Goal: Information Seeking & Learning: Learn about a topic

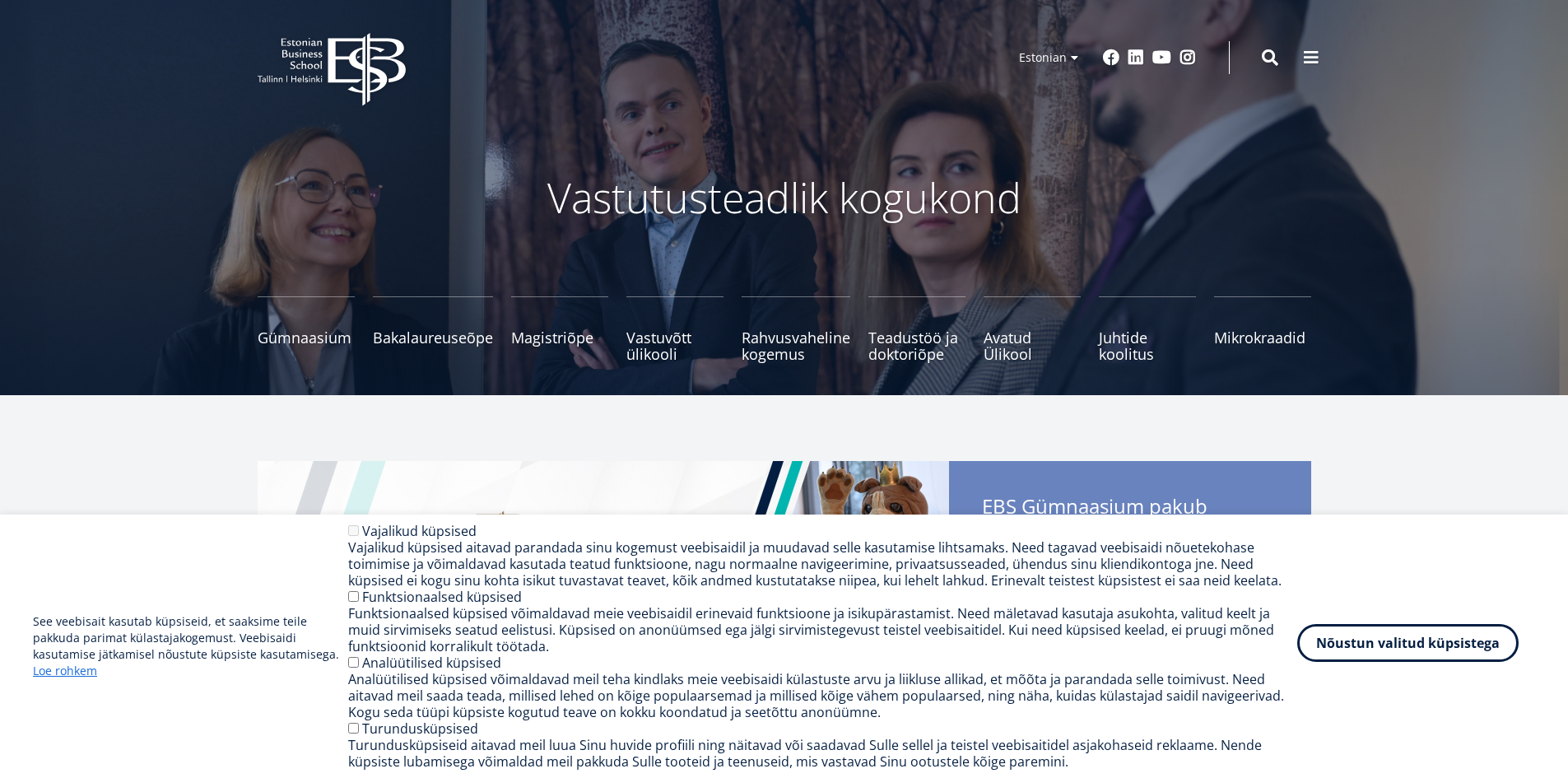
click at [1375, 652] on button "Nõustun valitud küpsistega" at bounding box center [1407, 642] width 222 height 37
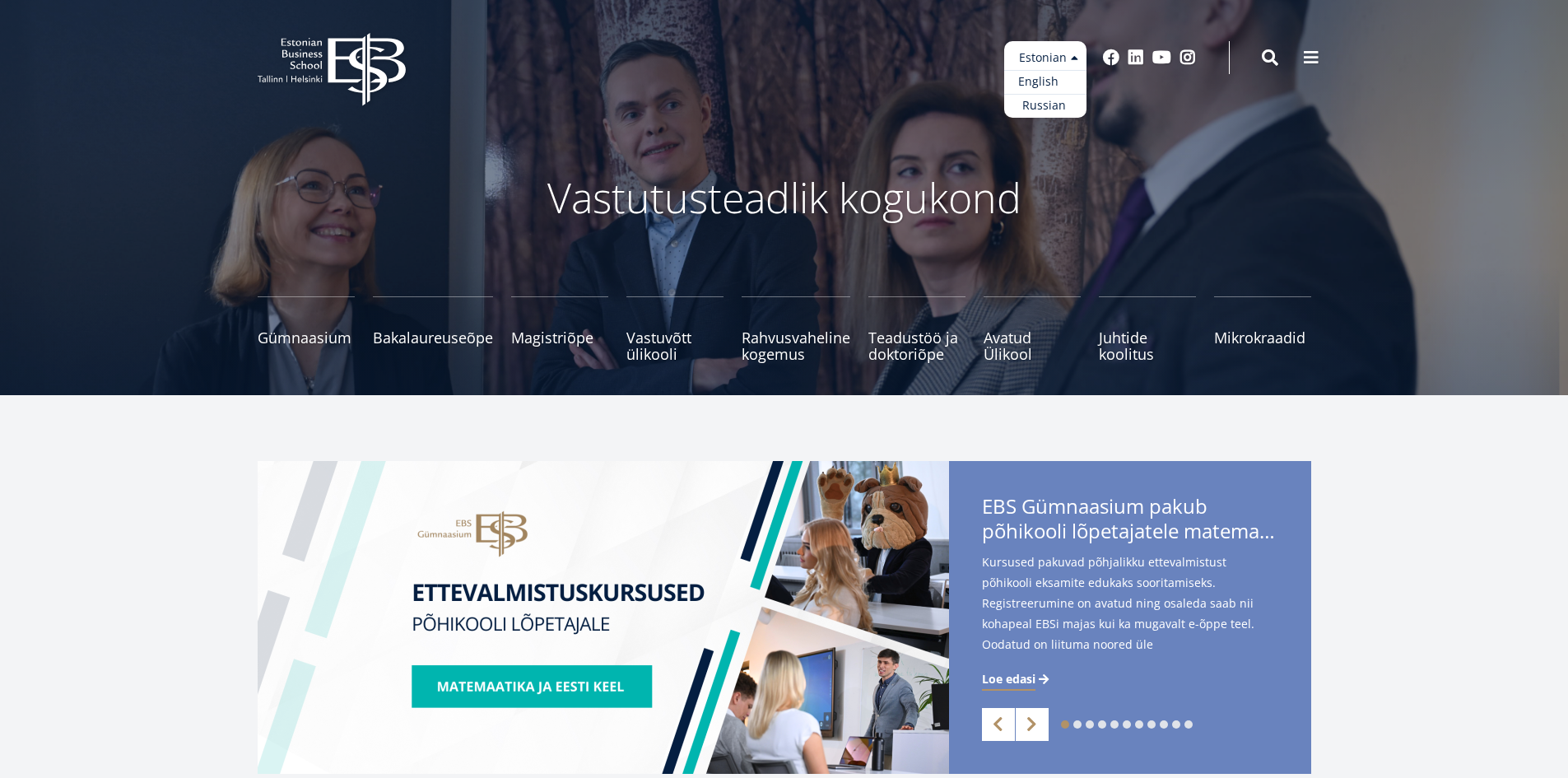
click at [1053, 86] on link "English" at bounding box center [1045, 82] width 82 height 24
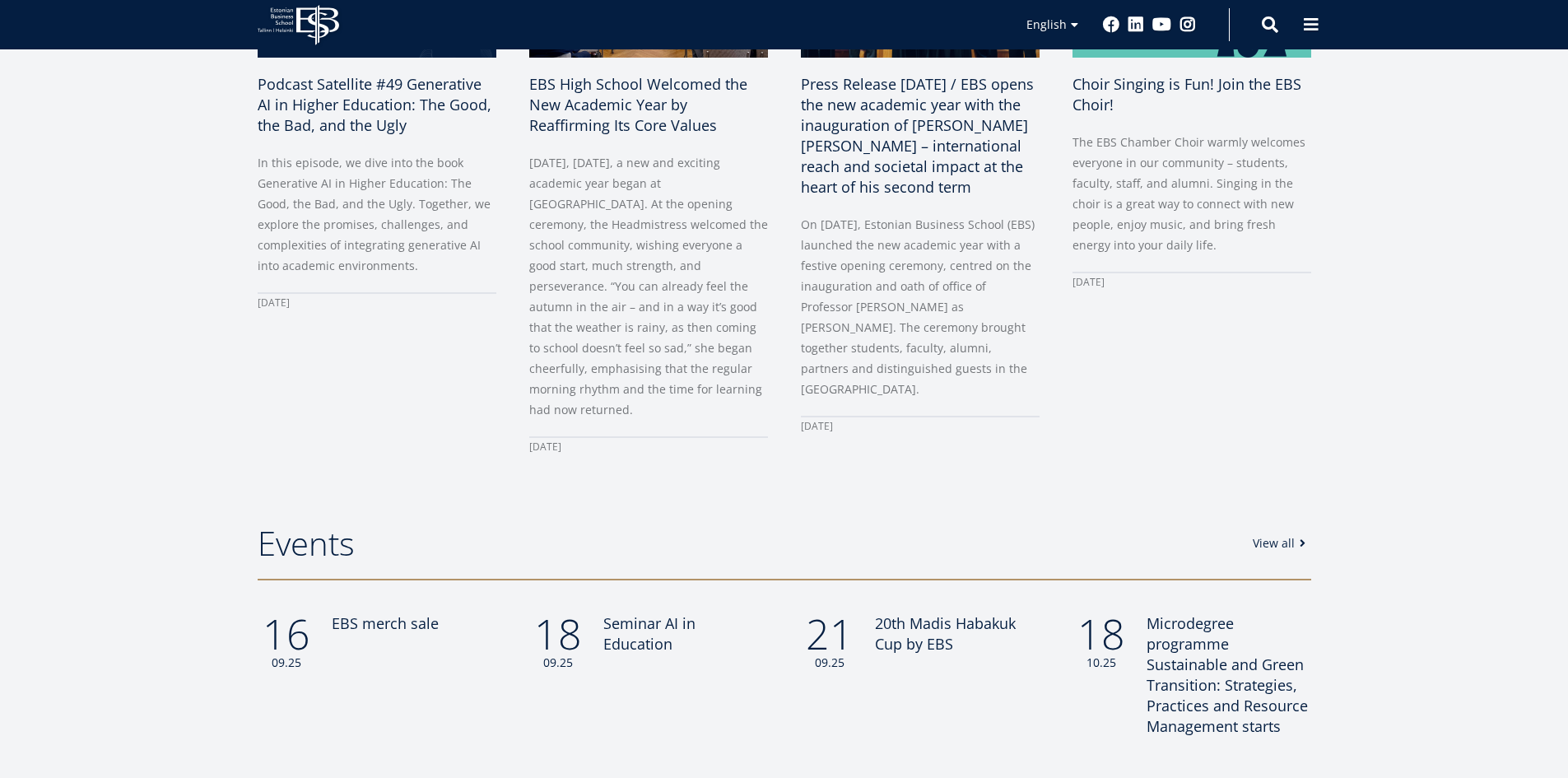
scroll to position [1234, 0]
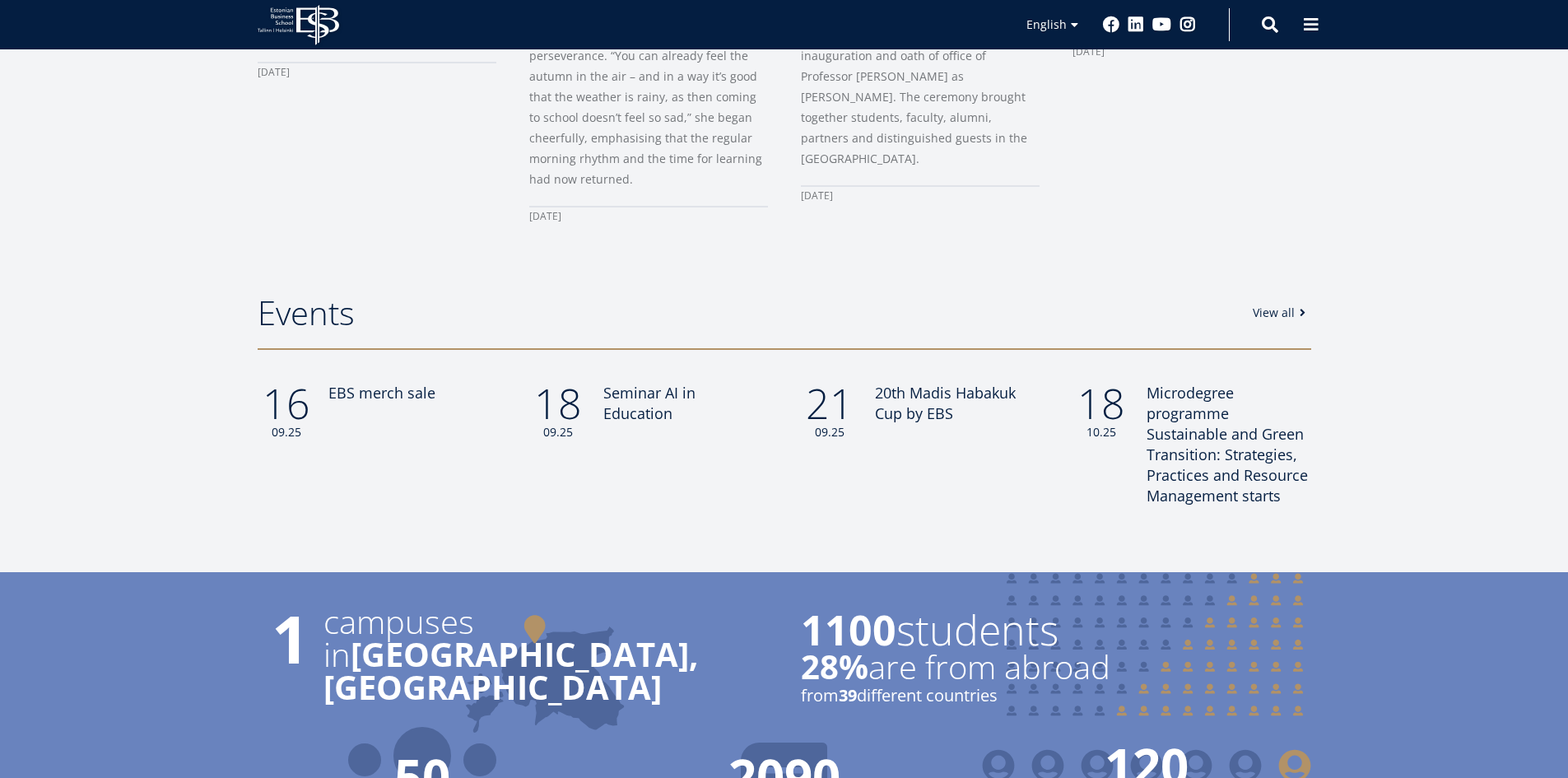
click at [374, 404] on link "16 09.25 EBS merch sale" at bounding box center [376, 411] width 238 height 58
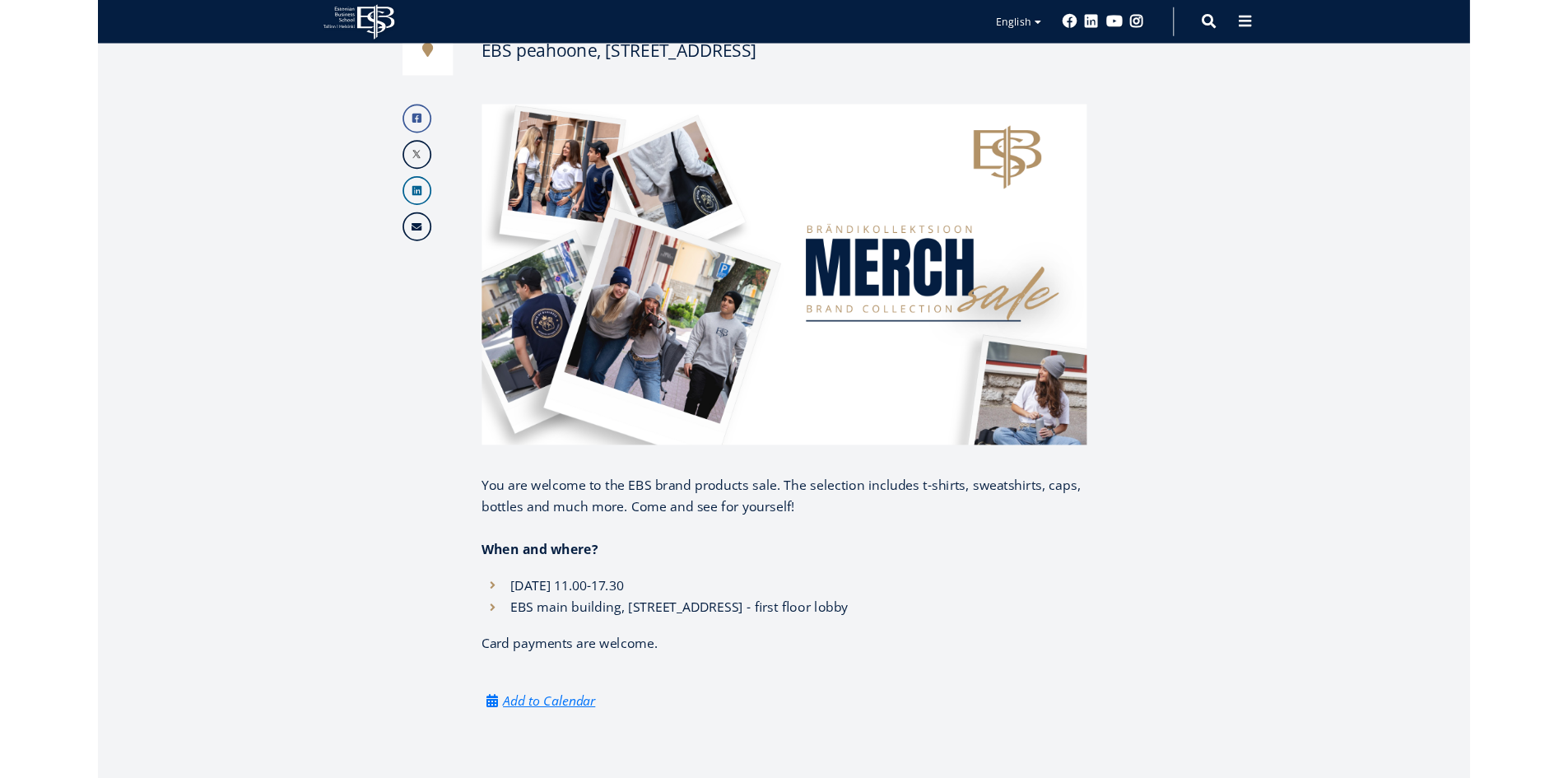
scroll to position [494, 0]
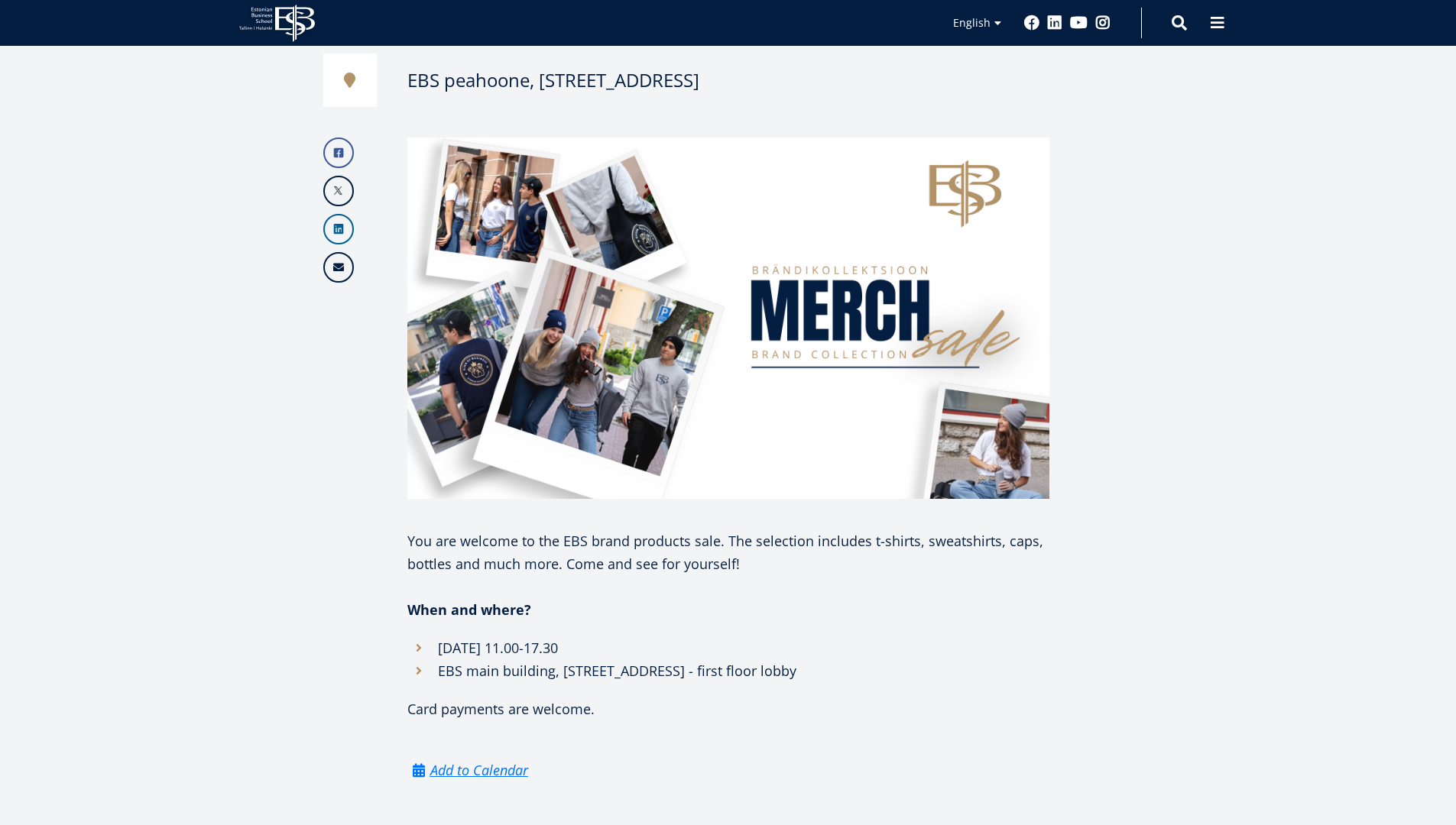
click at [1145, 242] on div "16 09.25 EBS merch sale 11:00 - 17:30 EBS peahoone, Lauteri 3, Tallinn Facebook…" at bounding box center [728, 314] width 1070 height 934
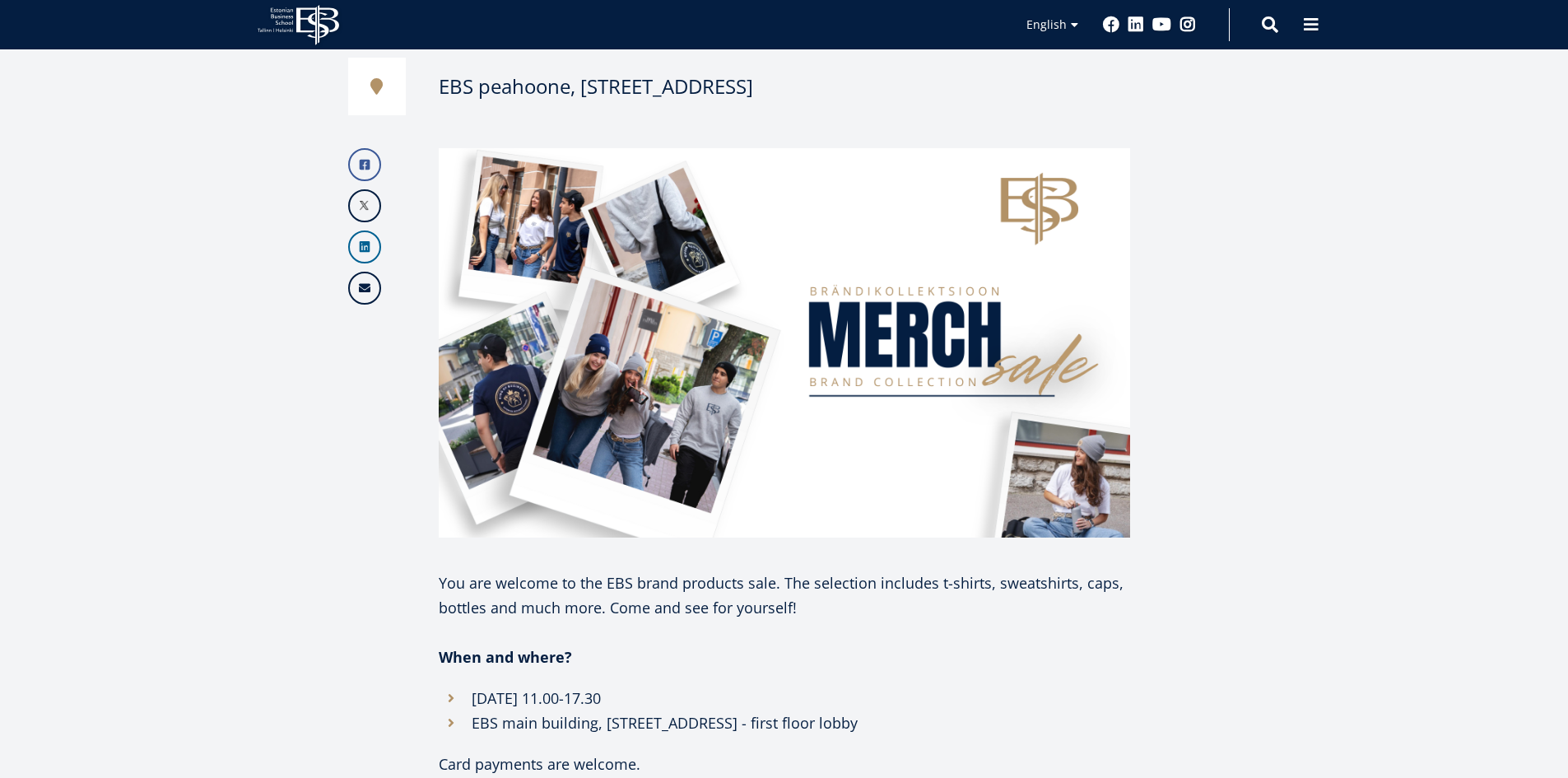
click at [135, 227] on article "16 09.25 EBS merch sale 11:00 - 17:30 EBS peahoone, Lauteri 3, Tallinn Facebook…" at bounding box center [784, 355] width 1568 height 1171
